Goal: Information Seeking & Learning: Learn about a topic

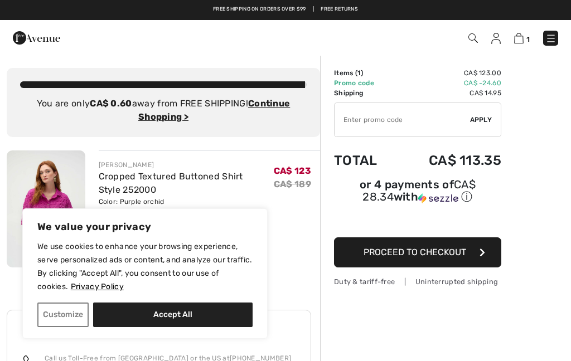
click at [553, 36] on img at bounding box center [551, 38] width 11 height 11
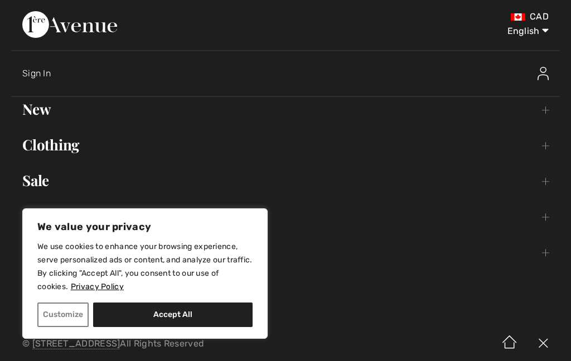
click at [153, 312] on button "Accept All" at bounding box center [173, 315] width 160 height 25
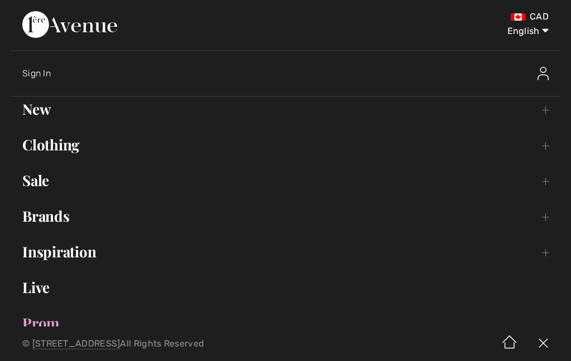
checkbox input "true"
click at [30, 186] on link "Sale Toggle submenu" at bounding box center [285, 180] width 549 height 25
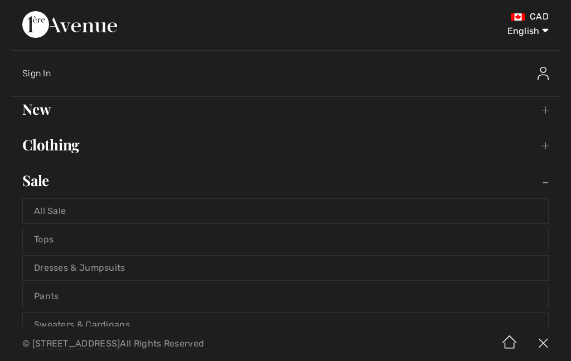
click at [41, 209] on link "All Sale" at bounding box center [285, 211] width 525 height 25
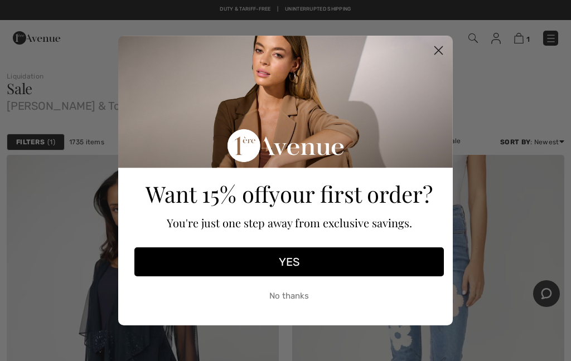
click at [440, 53] on circle "Close dialog" at bounding box center [439, 50] width 18 height 18
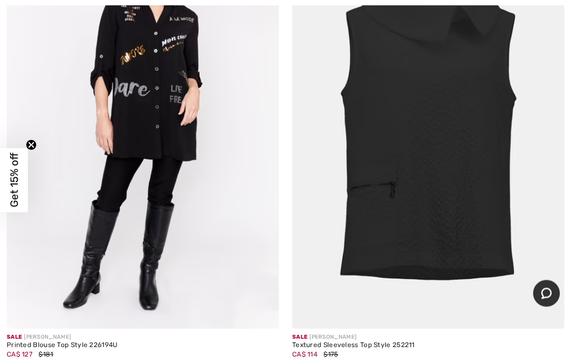
scroll to position [7286, 0]
click at [334, 361] on span at bounding box center [334, 368] width 9 height 9
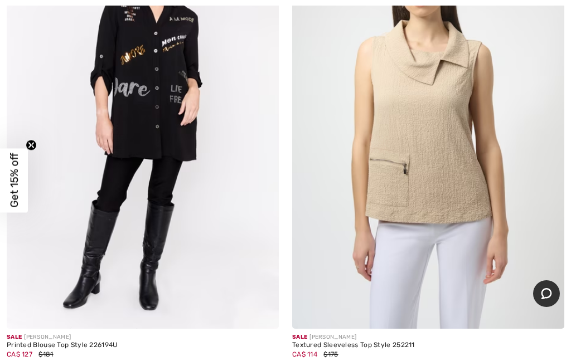
click at [379, 238] on img at bounding box center [428, 125] width 272 height 408
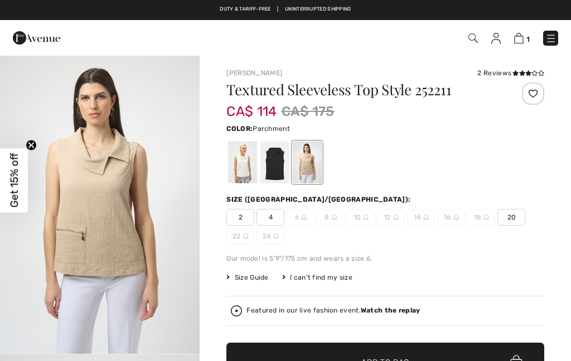
checkbox input "true"
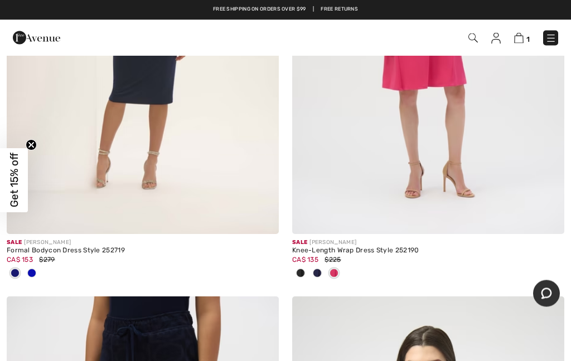
scroll to position [10216, 0]
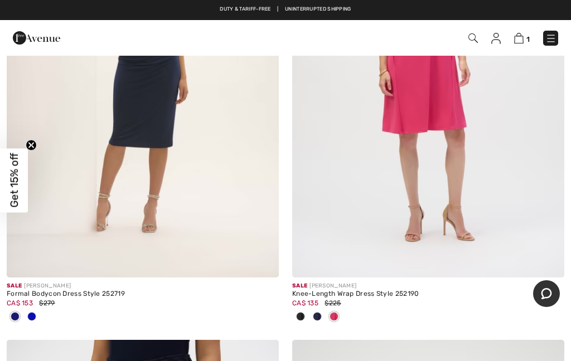
click at [345, 192] on img at bounding box center [428, 73] width 272 height 408
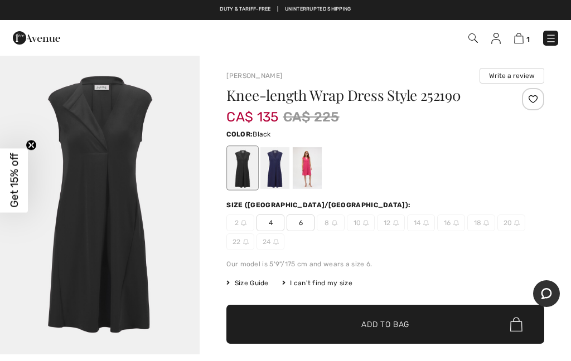
click at [278, 184] on div at bounding box center [274, 168] width 29 height 42
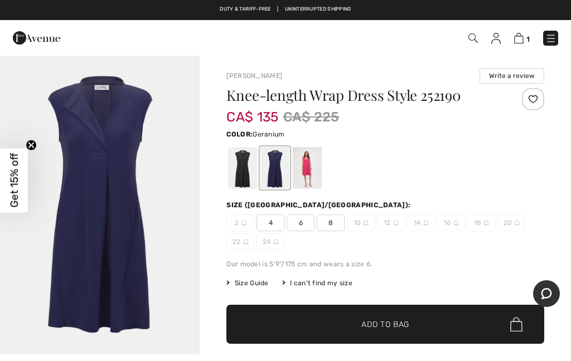
click at [308, 179] on div at bounding box center [307, 168] width 29 height 42
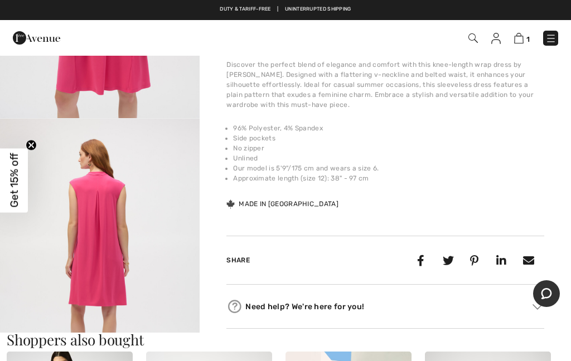
scroll to position [463, 0]
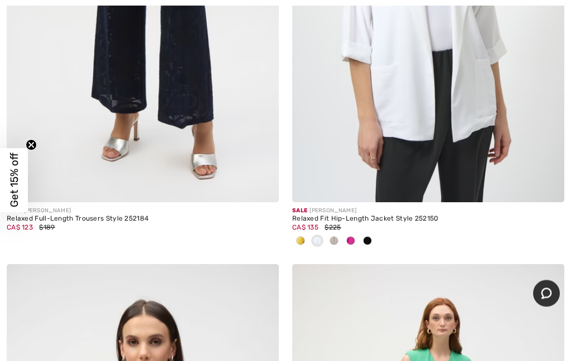
scroll to position [10763, 0]
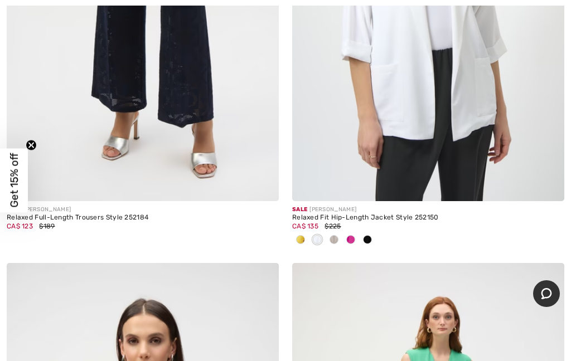
click at [284, 176] on div "Sale JOSEPH RIBKOFF Relaxed Full-Length Trousers Style 252184 CA$ 123 $189" at bounding box center [143, 28] width 286 height 471
click at [326, 214] on div "Relaxed Fit Hip-Length Jacket Style 252150" at bounding box center [428, 218] width 272 height 8
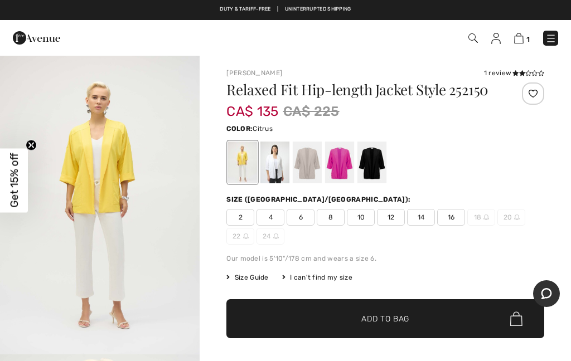
click at [273, 176] on div at bounding box center [274, 163] width 29 height 42
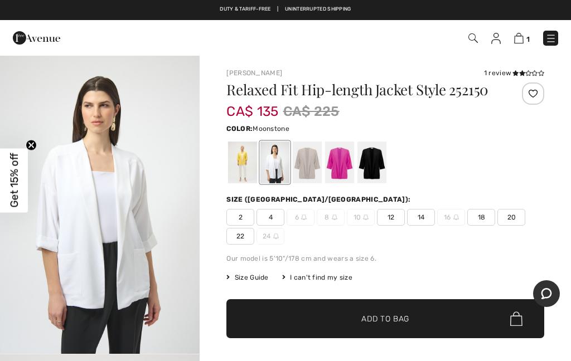
click at [302, 175] on div at bounding box center [307, 163] width 29 height 42
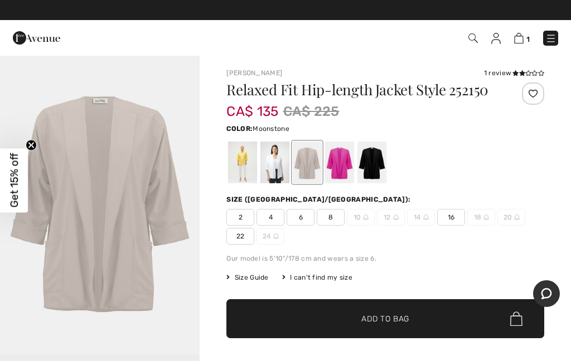
click at [335, 177] on div at bounding box center [339, 163] width 29 height 42
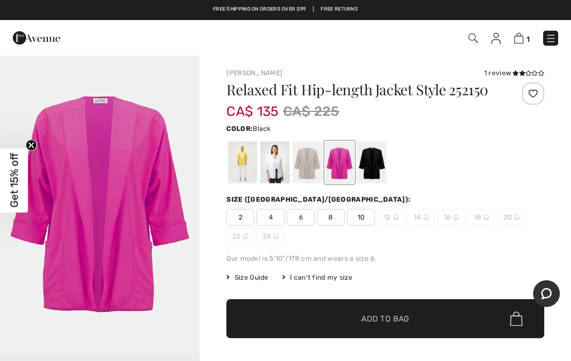
click at [366, 172] on div at bounding box center [372, 163] width 29 height 42
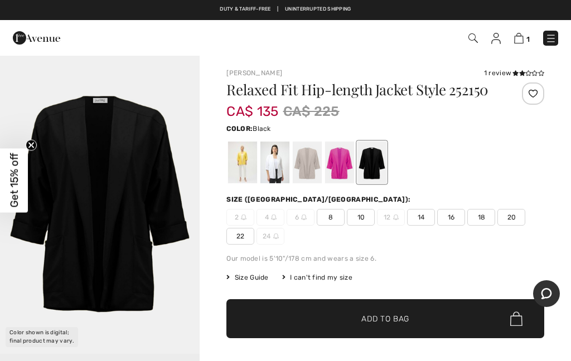
scroll to position [4, 0]
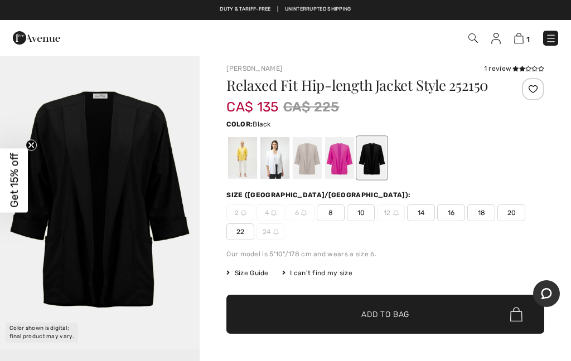
click at [244, 188] on div "Relaxed Fit Hip-length Jacket Style 252150 CA$ 135 CA$ 225 Color: Black Black S…" at bounding box center [385, 234] width 318 height 313
click at [244, 163] on div at bounding box center [242, 158] width 29 height 42
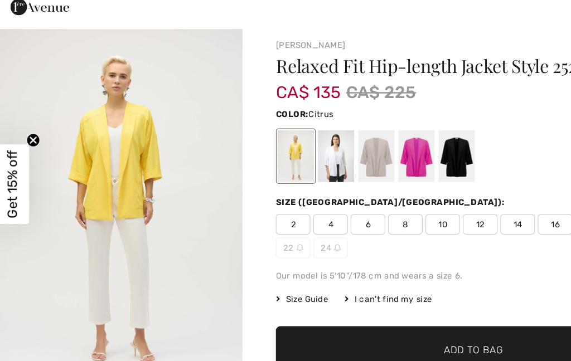
scroll to position [0, 0]
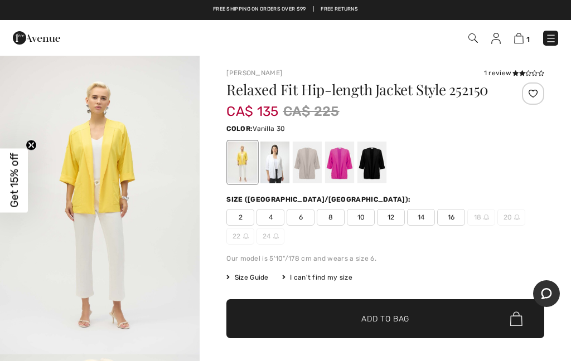
click at [271, 175] on div at bounding box center [274, 163] width 29 height 42
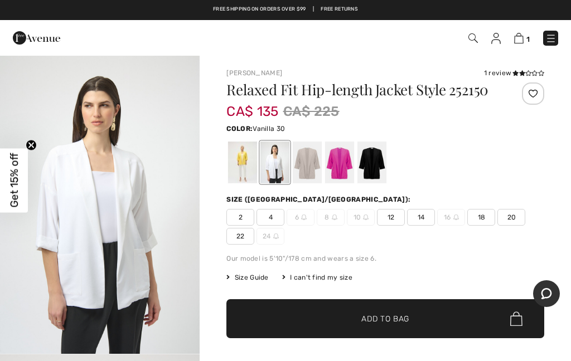
click at [312, 167] on div at bounding box center [307, 163] width 29 height 42
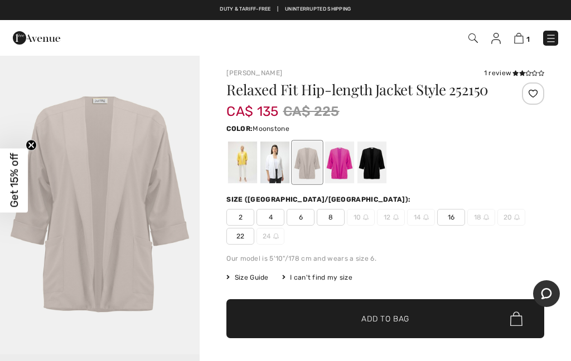
click at [339, 175] on div at bounding box center [339, 163] width 29 height 42
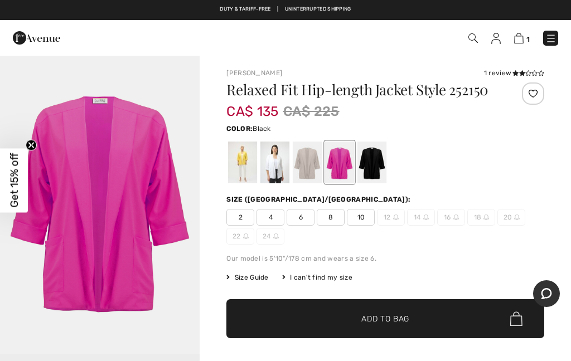
click at [367, 162] on div at bounding box center [372, 163] width 29 height 42
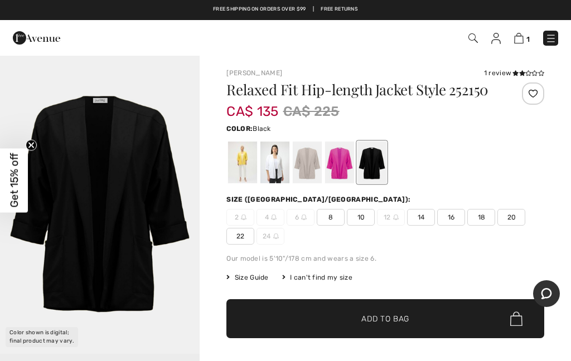
click at [243, 168] on div at bounding box center [242, 163] width 29 height 42
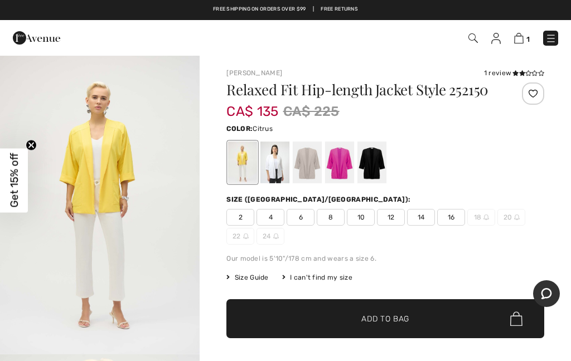
click at [279, 168] on div at bounding box center [274, 163] width 29 height 42
click at [316, 162] on div at bounding box center [307, 163] width 29 height 42
click at [306, 163] on div at bounding box center [307, 163] width 29 height 42
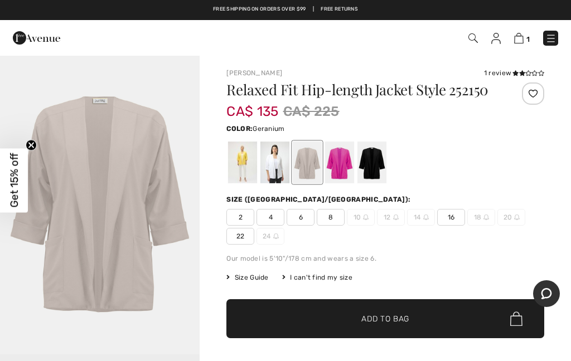
click at [340, 161] on div at bounding box center [339, 163] width 29 height 42
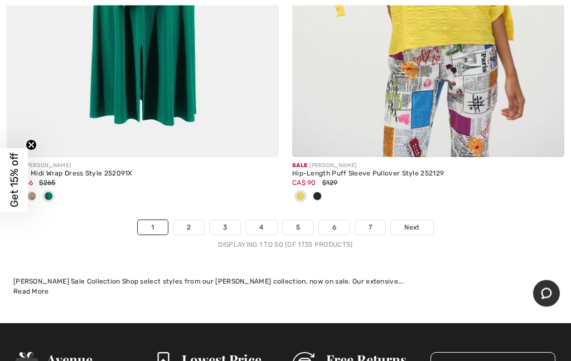
scroll to position [11869, 0]
click at [411, 223] on span "Next" at bounding box center [411, 228] width 15 height 10
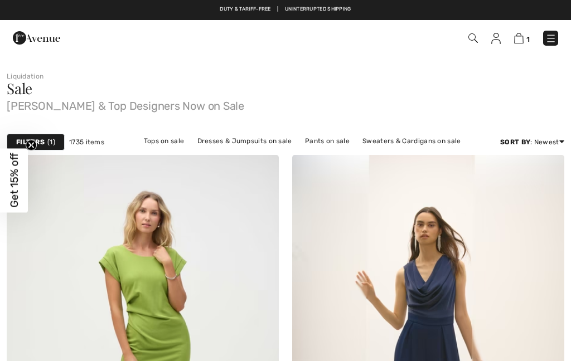
checkbox input "true"
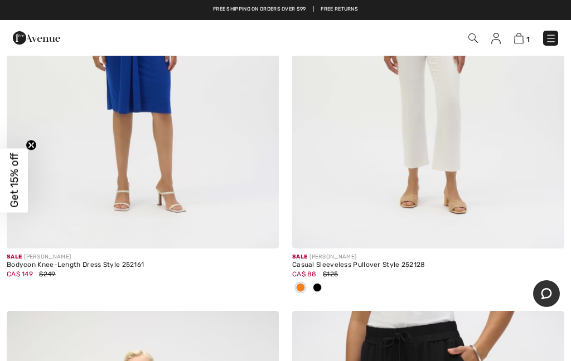
scroll to position [8023, 0]
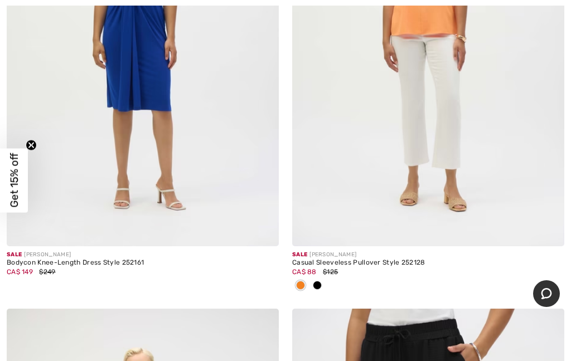
click at [129, 132] on img at bounding box center [143, 42] width 272 height 408
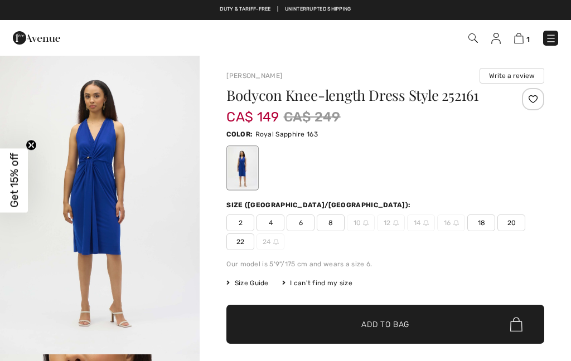
checkbox input "true"
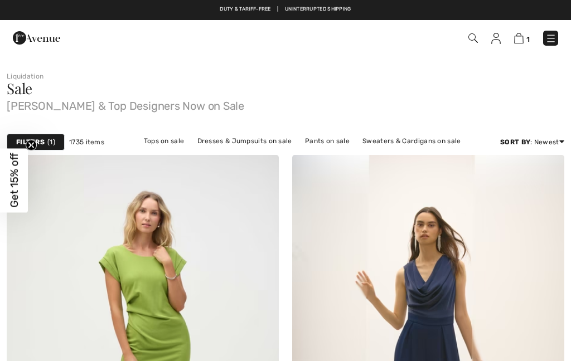
checkbox input "true"
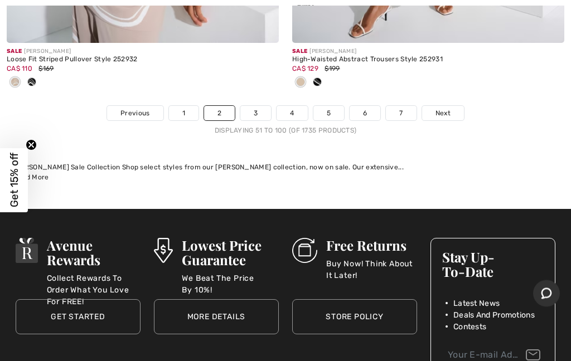
scroll to position [12168, 0]
click at [446, 107] on link "Next" at bounding box center [443, 113] width 42 height 15
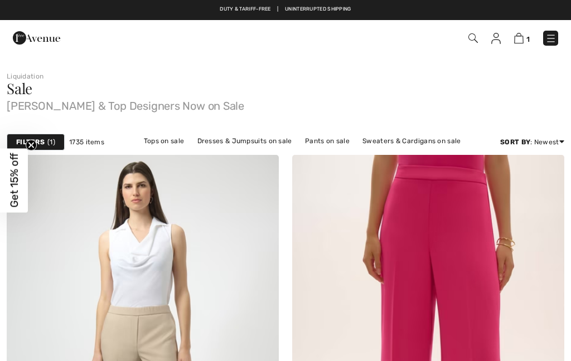
checkbox input "true"
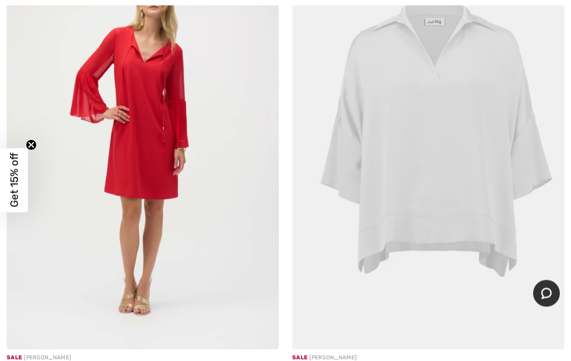
scroll to position [1137, 0]
click at [373, 236] on img at bounding box center [428, 145] width 272 height 408
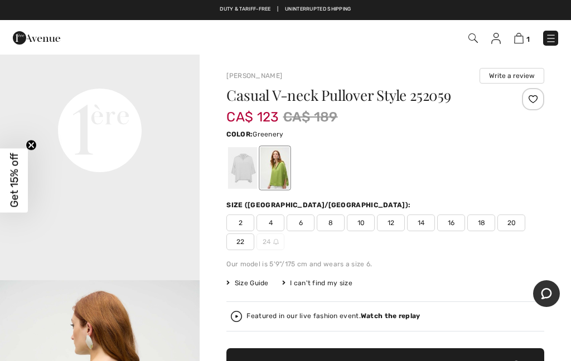
scroll to position [675, 0]
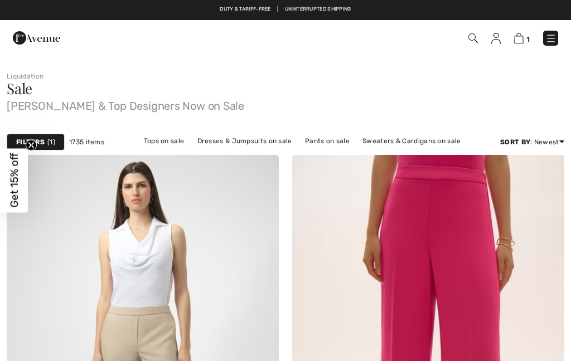
checkbox input "true"
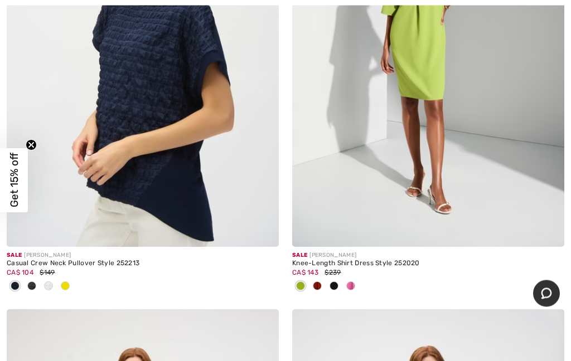
scroll to position [3202, 0]
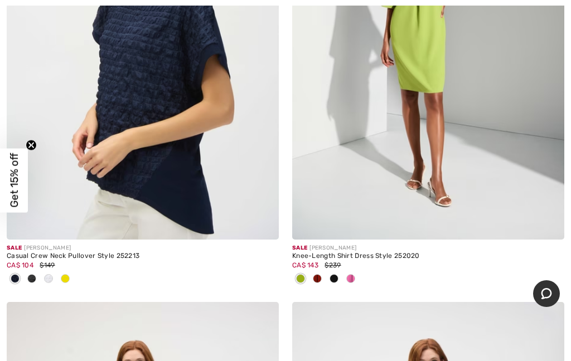
click at [148, 134] on img at bounding box center [143, 36] width 272 height 408
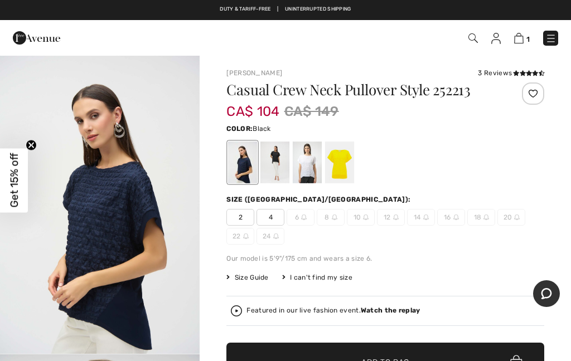
click at [275, 177] on div at bounding box center [274, 163] width 29 height 42
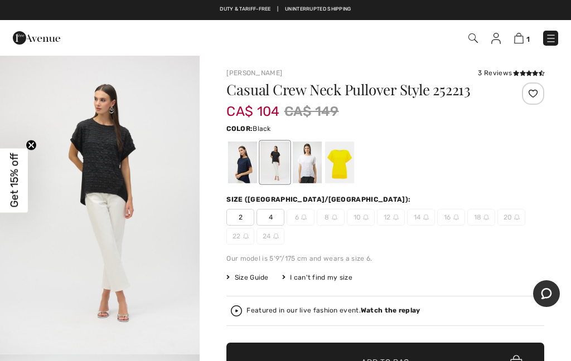
click at [308, 174] on div at bounding box center [307, 163] width 29 height 42
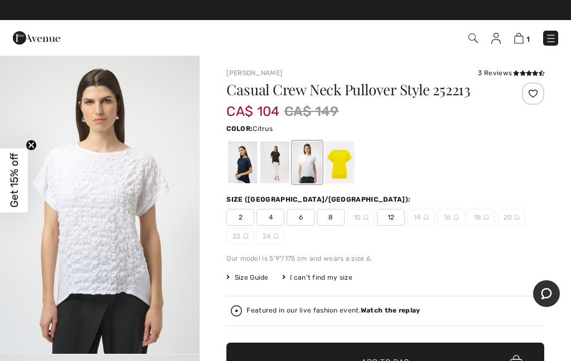
click at [339, 170] on div at bounding box center [339, 163] width 29 height 42
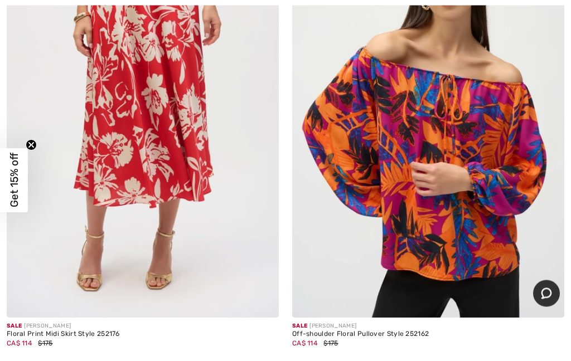
scroll to position [8894, 0]
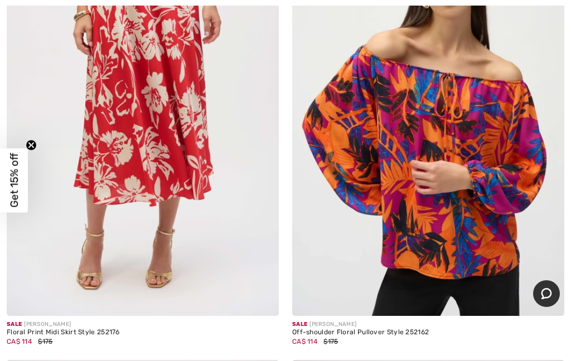
click at [91, 109] on img at bounding box center [143, 112] width 272 height 408
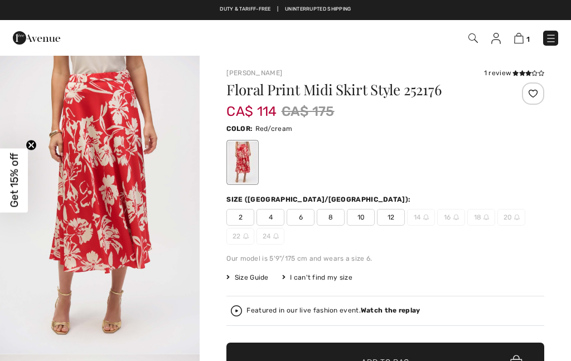
checkbox input "true"
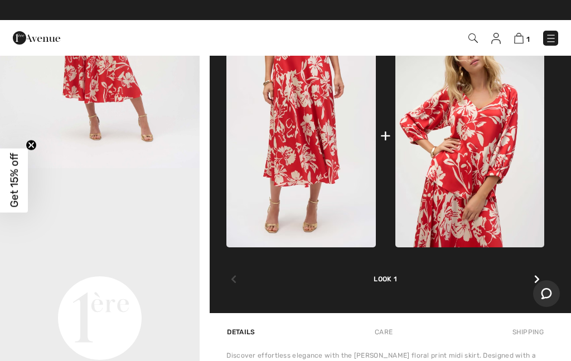
scroll to position [474, 0]
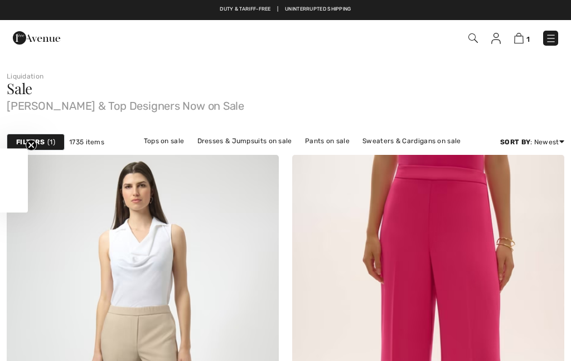
scroll to position [9174, 0]
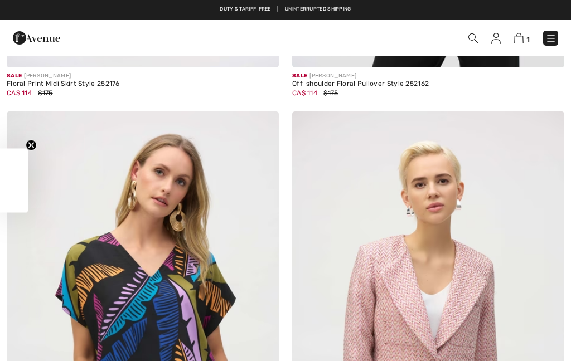
checkbox input "true"
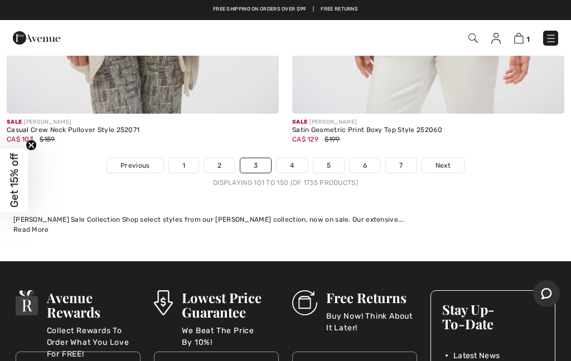
scroll to position [11931, 0]
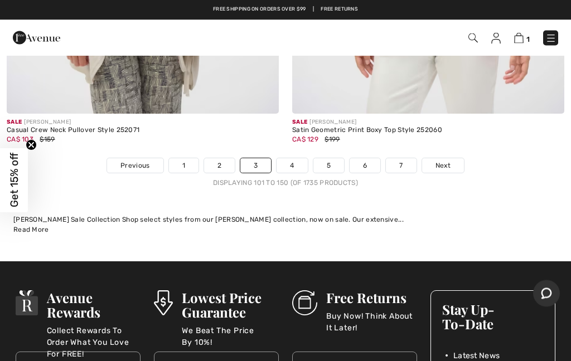
click at [443, 161] on span "Next" at bounding box center [443, 166] width 15 height 10
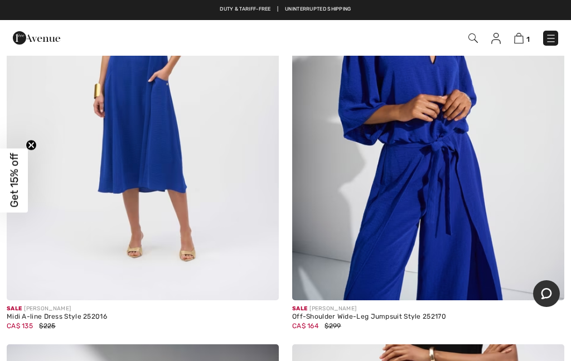
scroll to position [1678, 0]
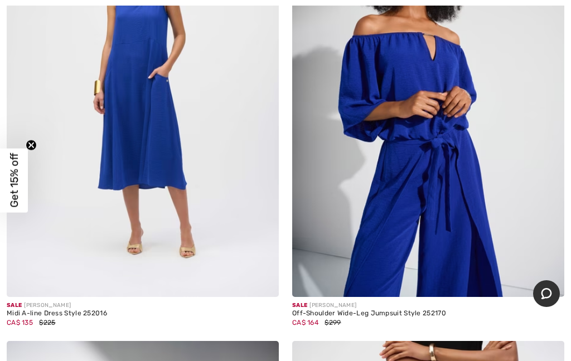
click at [36, 254] on img at bounding box center [143, 93] width 272 height 408
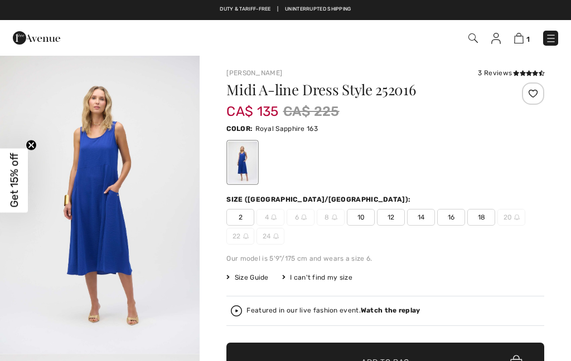
checkbox input "true"
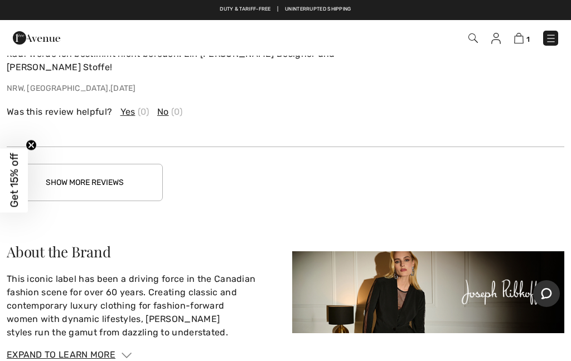
scroll to position [1857, 0]
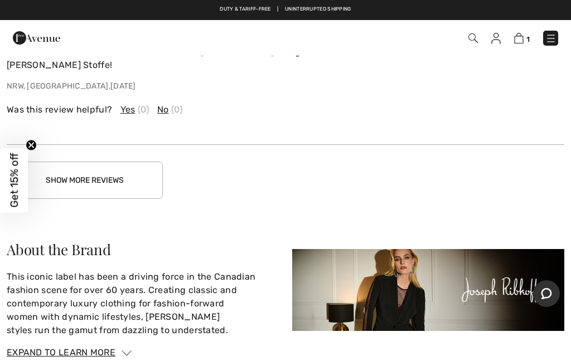
click at [45, 248] on div "About the Brand This iconic label has been a driving force in the Canadian fash…" at bounding box center [143, 290] width 272 height 95
click at [60, 162] on button "Show More Reviews" at bounding box center [85, 180] width 156 height 37
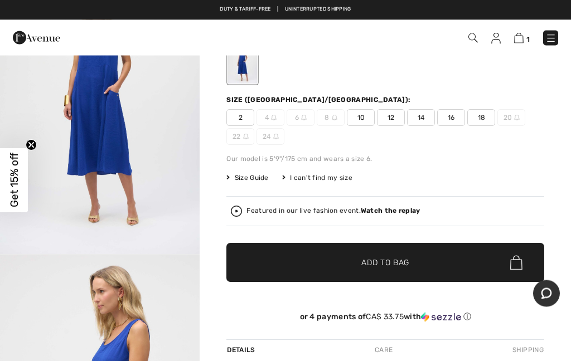
scroll to position [0, 0]
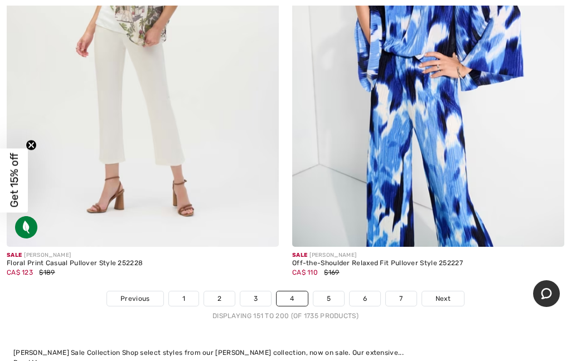
scroll to position [11820, 0]
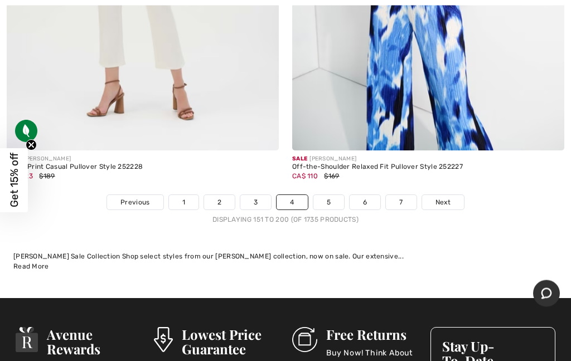
click at [445, 198] on span "Next" at bounding box center [443, 203] width 15 height 10
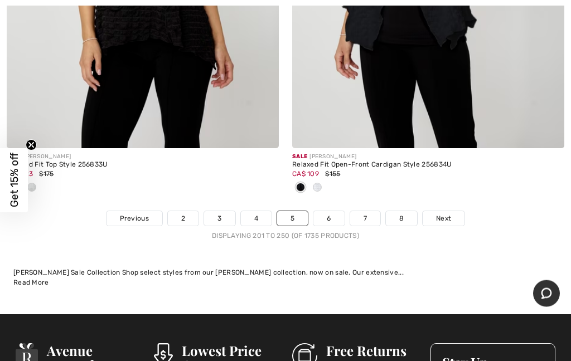
scroll to position [11899, 0]
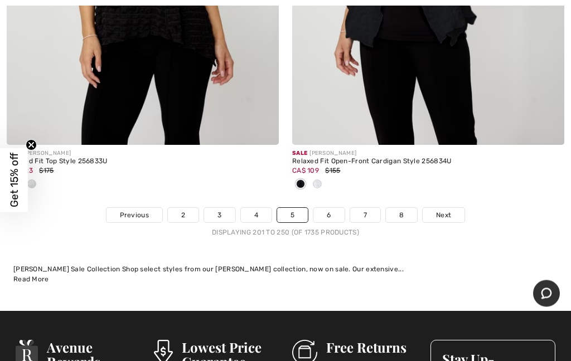
click at [446, 211] on span "Next" at bounding box center [443, 216] width 15 height 10
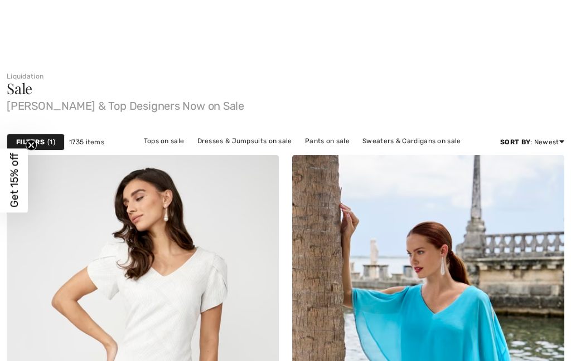
checkbox input "true"
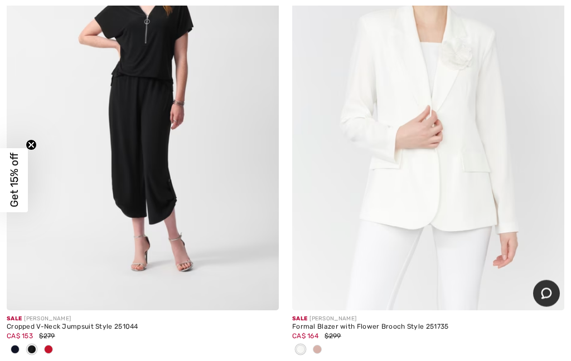
scroll to position [11790, 0]
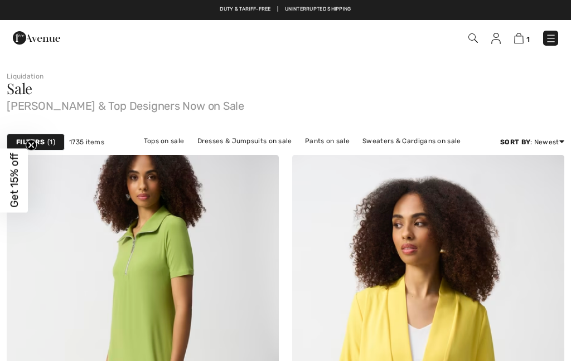
checkbox input "true"
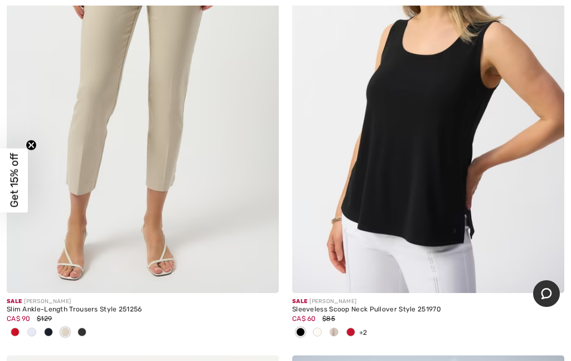
scroll to position [754, 0]
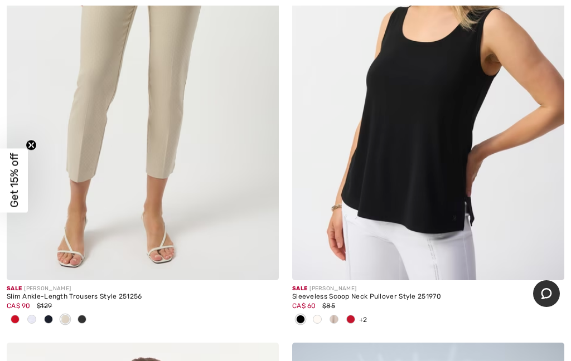
click at [328, 169] on img at bounding box center [428, 76] width 272 height 408
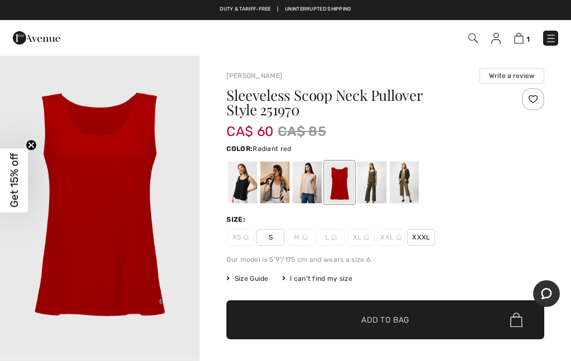
click at [241, 196] on div at bounding box center [242, 183] width 29 height 42
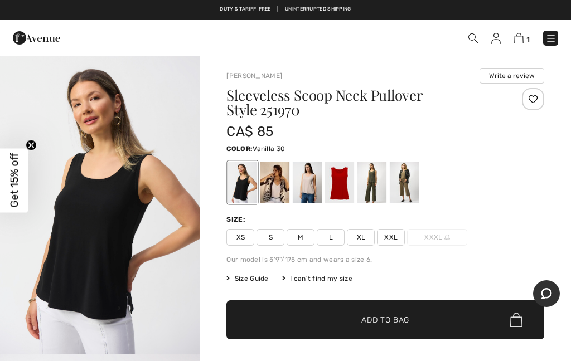
click at [272, 201] on div at bounding box center [274, 183] width 29 height 42
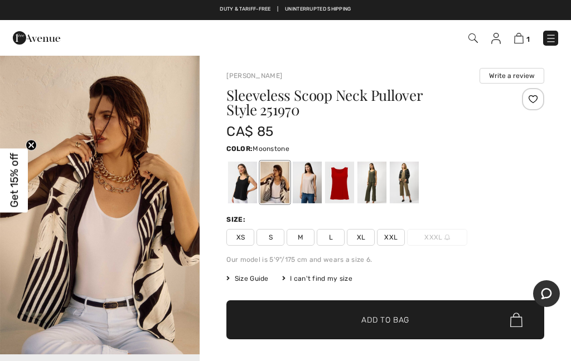
click at [309, 200] on div at bounding box center [307, 183] width 29 height 42
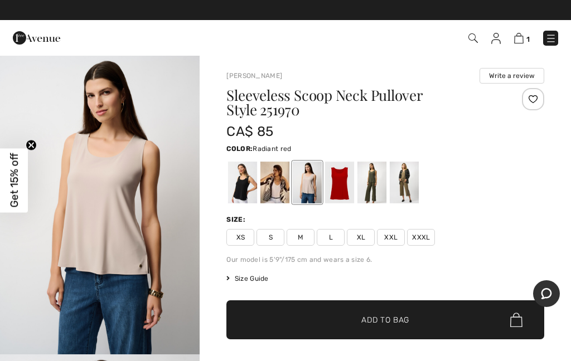
click at [341, 197] on div at bounding box center [339, 183] width 29 height 42
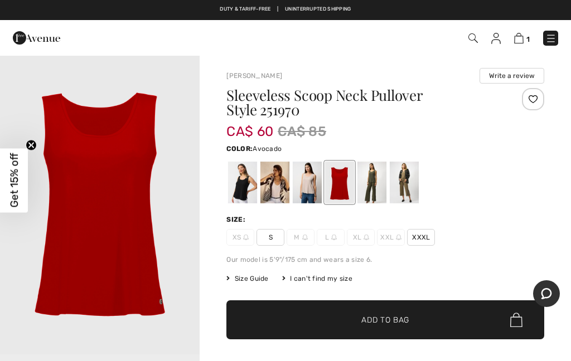
click at [370, 191] on div at bounding box center [372, 183] width 29 height 42
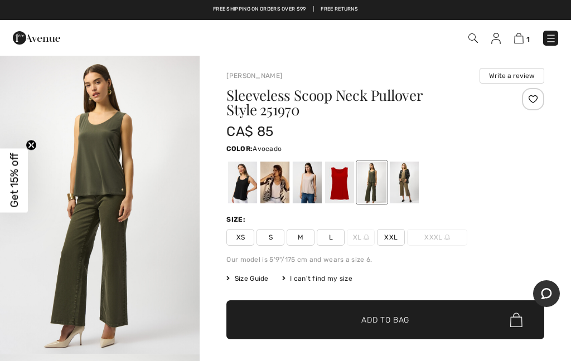
click at [402, 186] on div at bounding box center [404, 183] width 29 height 42
